Goal: Task Accomplishment & Management: Manage account settings

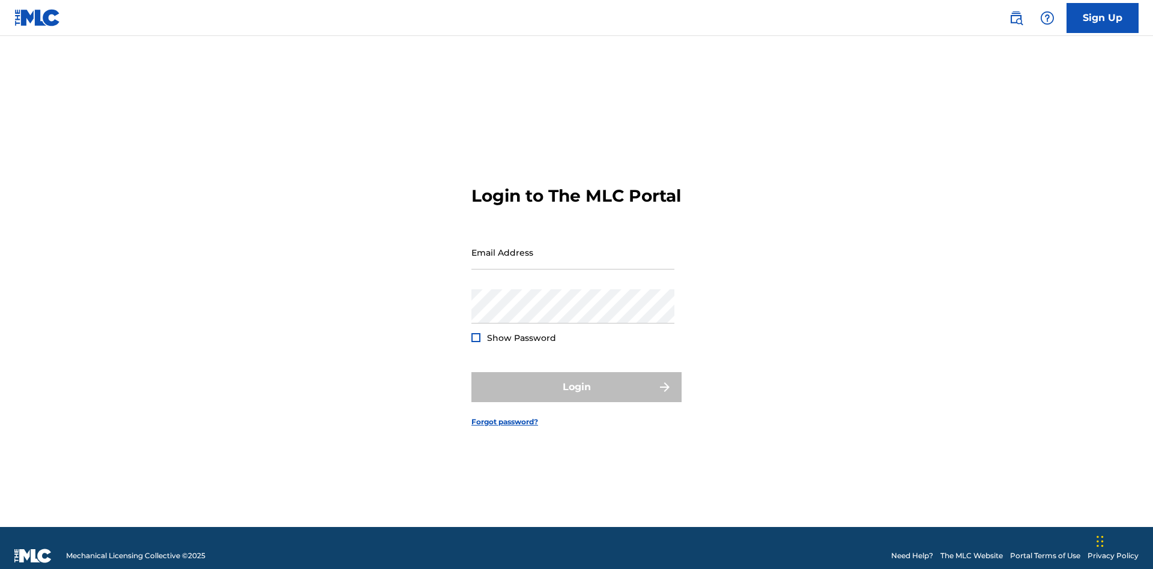
scroll to position [16, 0]
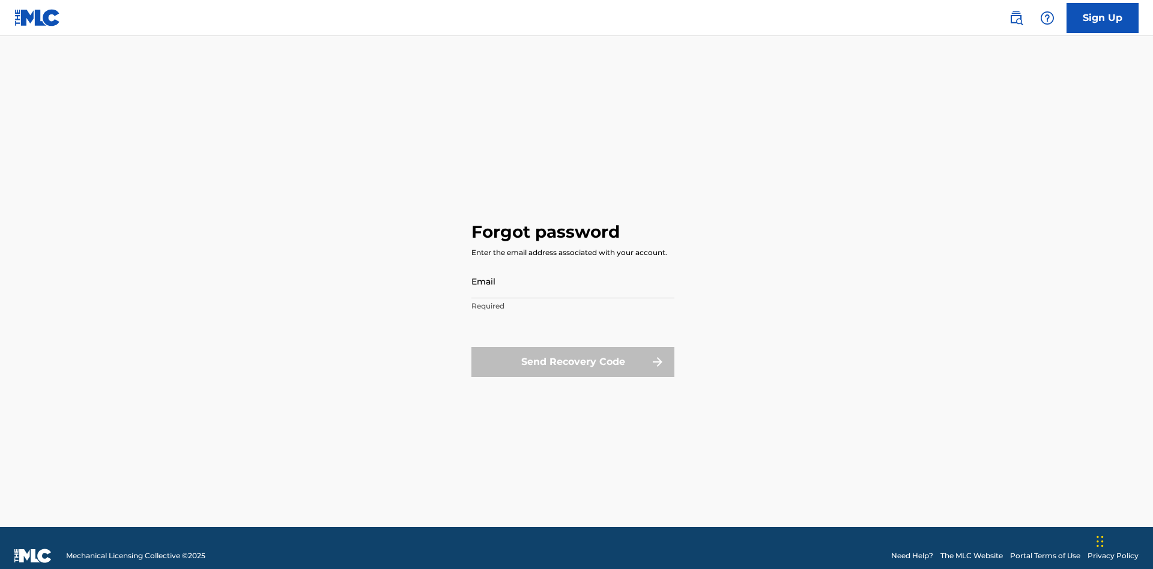
scroll to position [16, 0]
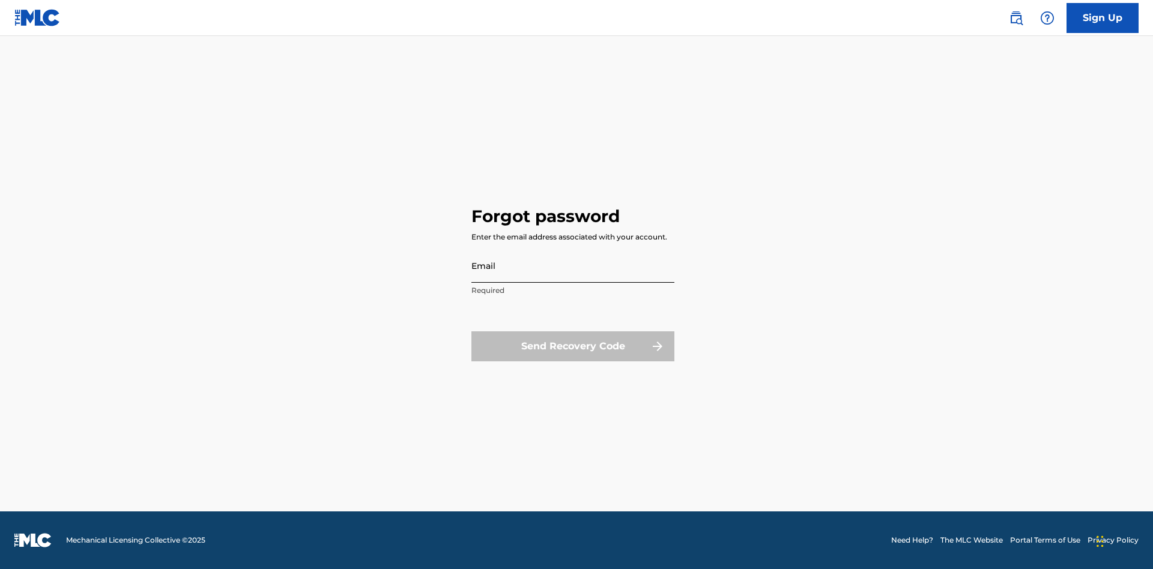
click at [573, 266] on input "Email" at bounding box center [573, 266] width 203 height 34
type input "[EMAIL_ADDRESS][DOMAIN_NAME]"
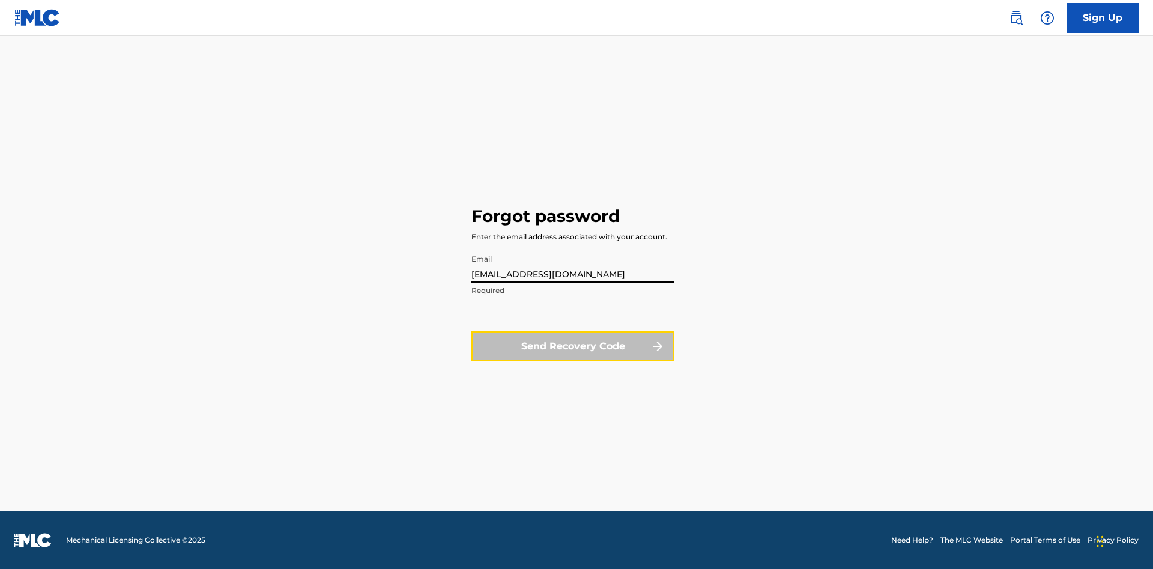
click at [573, 346] on button "Send Recovery Code" at bounding box center [573, 347] width 203 height 30
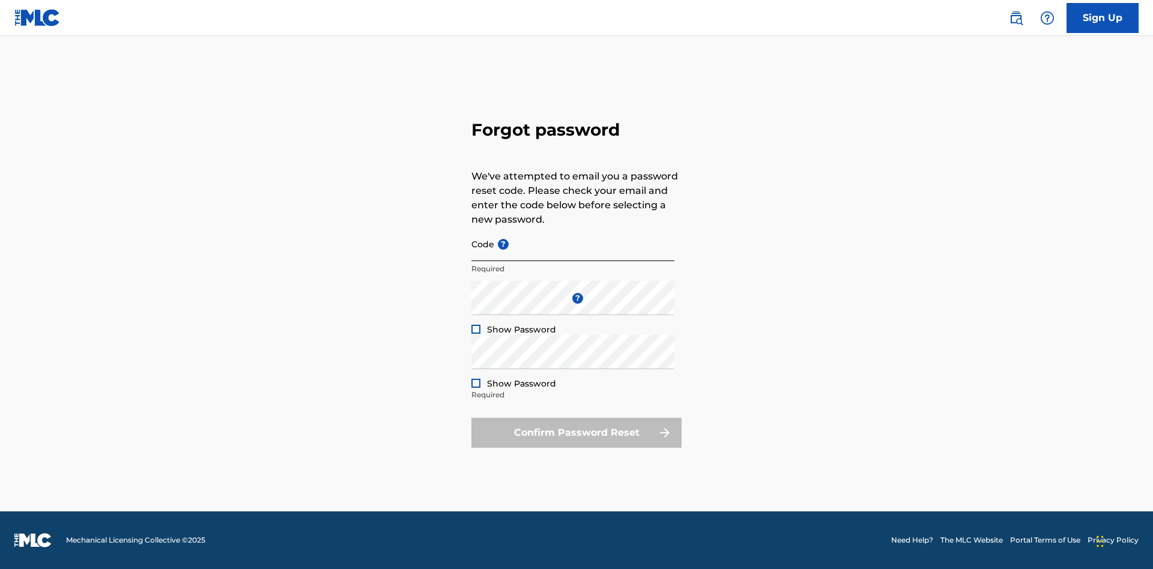
click at [573, 244] on input "Code ?" at bounding box center [573, 244] width 203 height 34
type input "FP_240929046d2cf8a0883f7ba12c1c"
click at [577, 433] on button "Confirm Password Reset" at bounding box center [577, 433] width 210 height 30
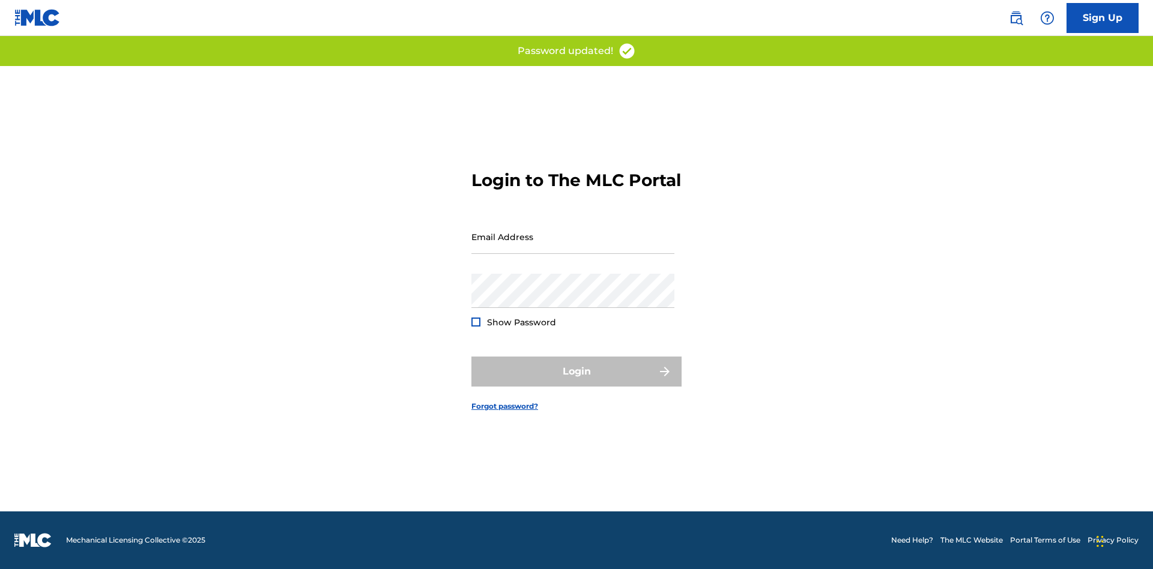
scroll to position [0, 0]
